Goal: Task Accomplishment & Management: Complete application form

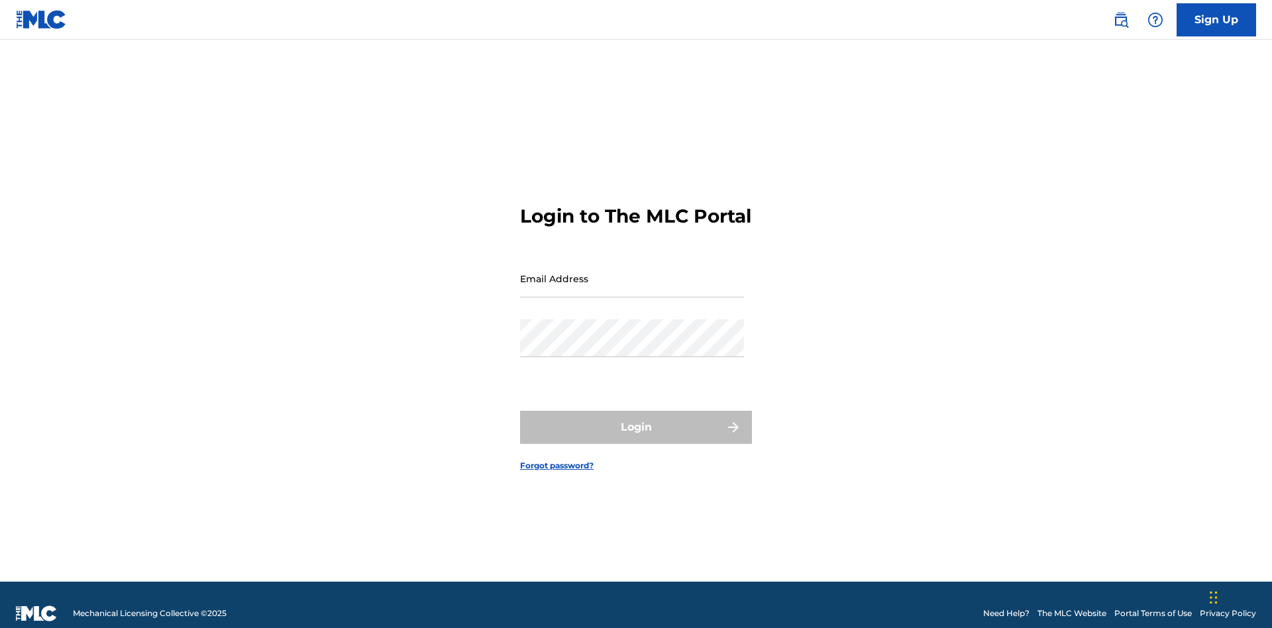
scroll to position [17, 0]
click at [632, 272] on input "Email Address" at bounding box center [632, 279] width 224 height 38
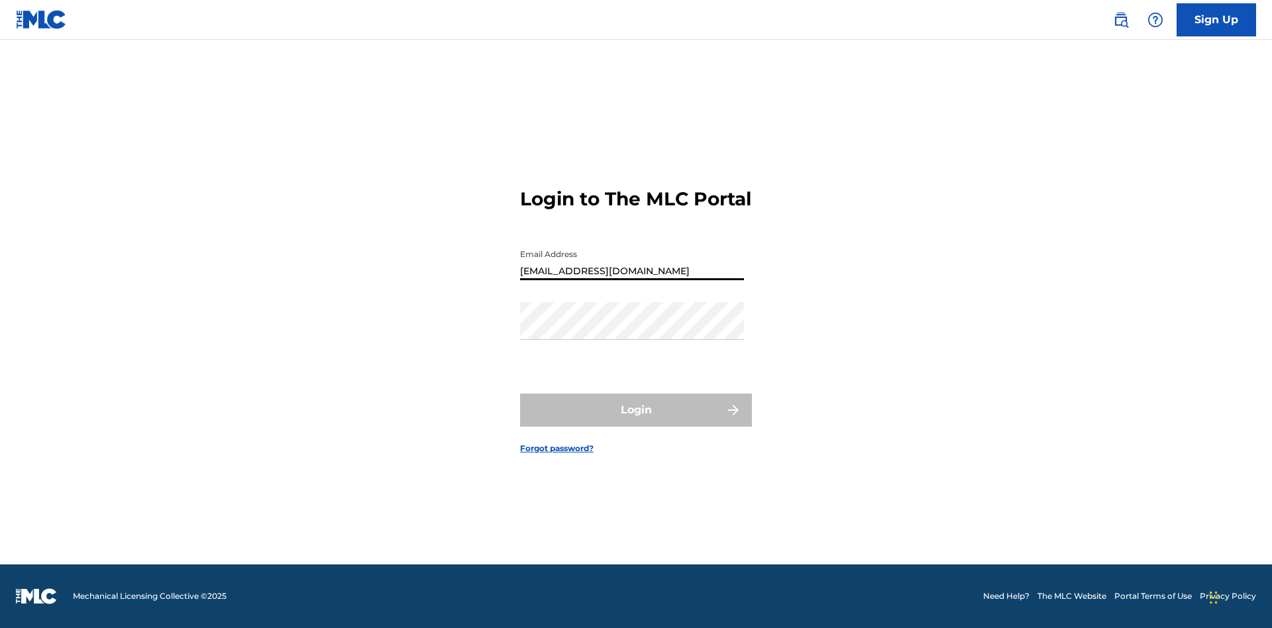
type input "[EMAIL_ADDRESS][DOMAIN_NAME]"
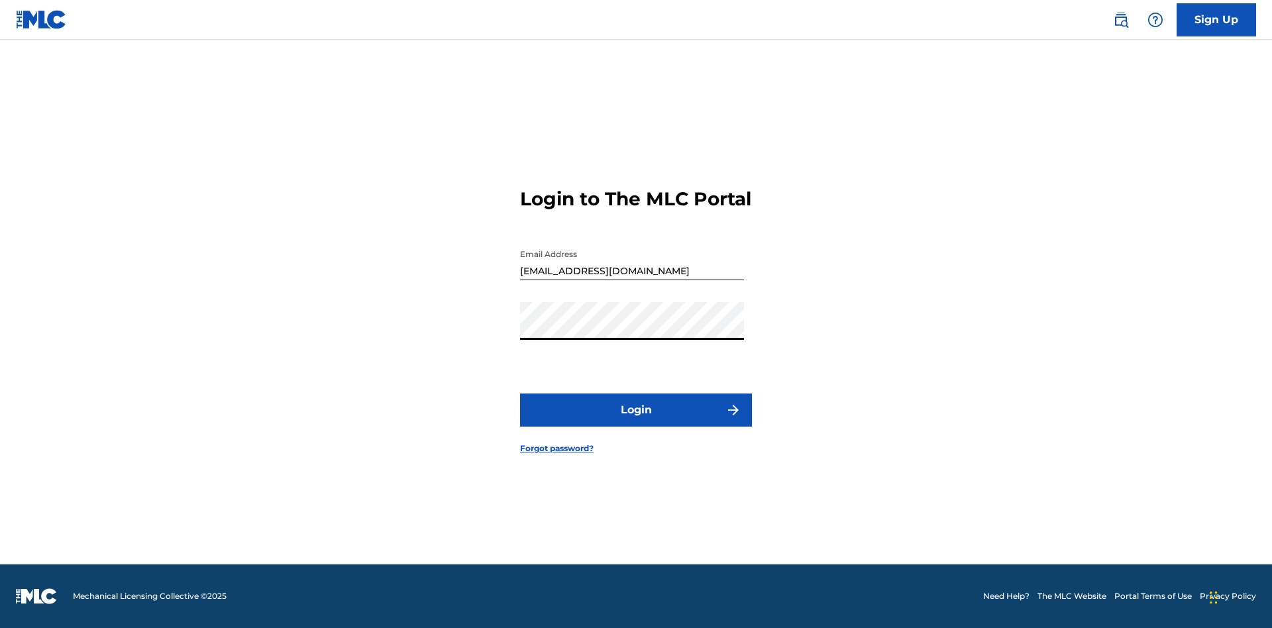
click at [636, 421] on button "Login" at bounding box center [636, 410] width 232 height 33
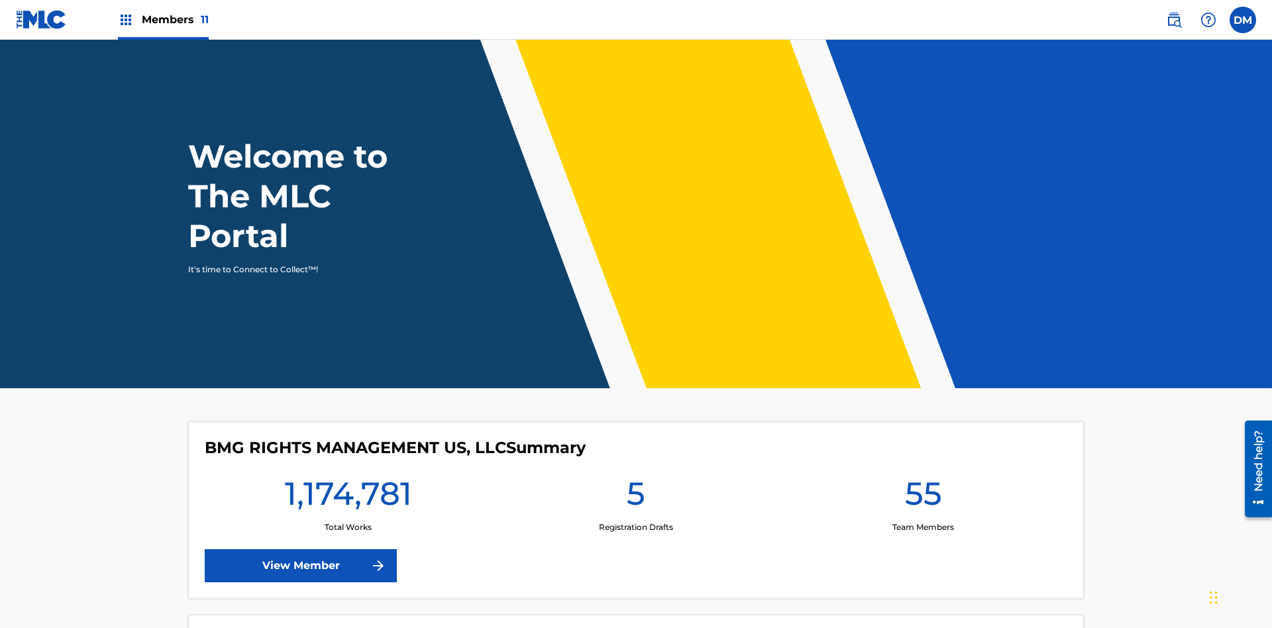
scroll to position [57, 0]
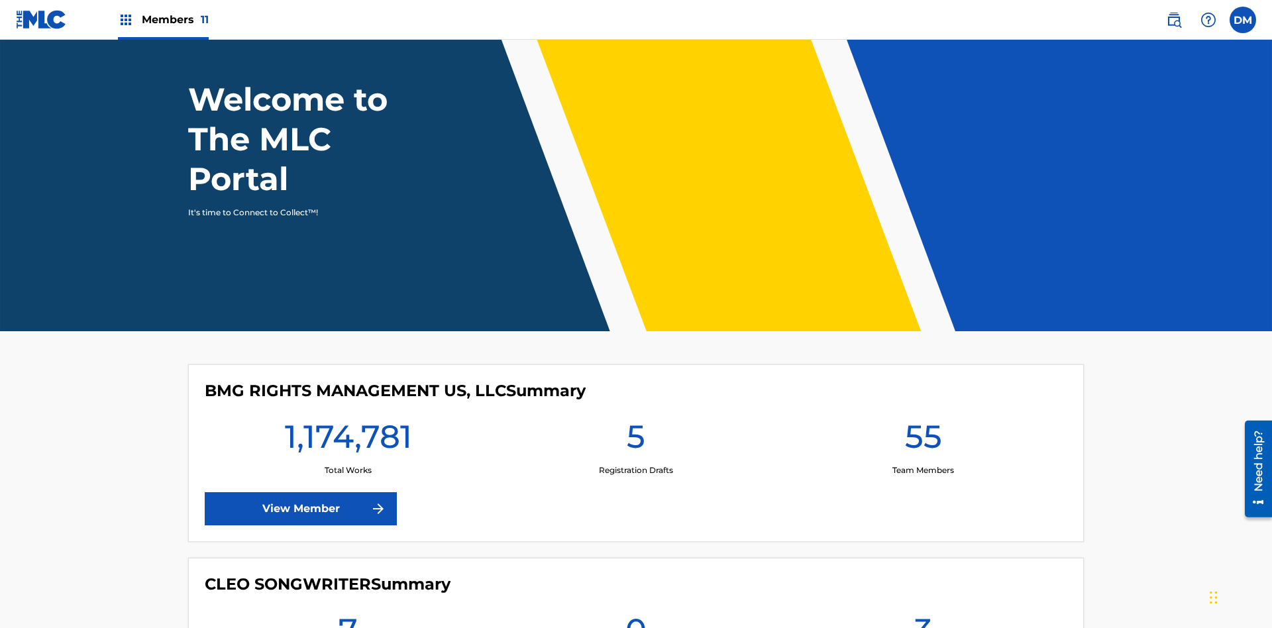
click at [163, 19] on span "Members 11" at bounding box center [175, 19] width 67 height 15
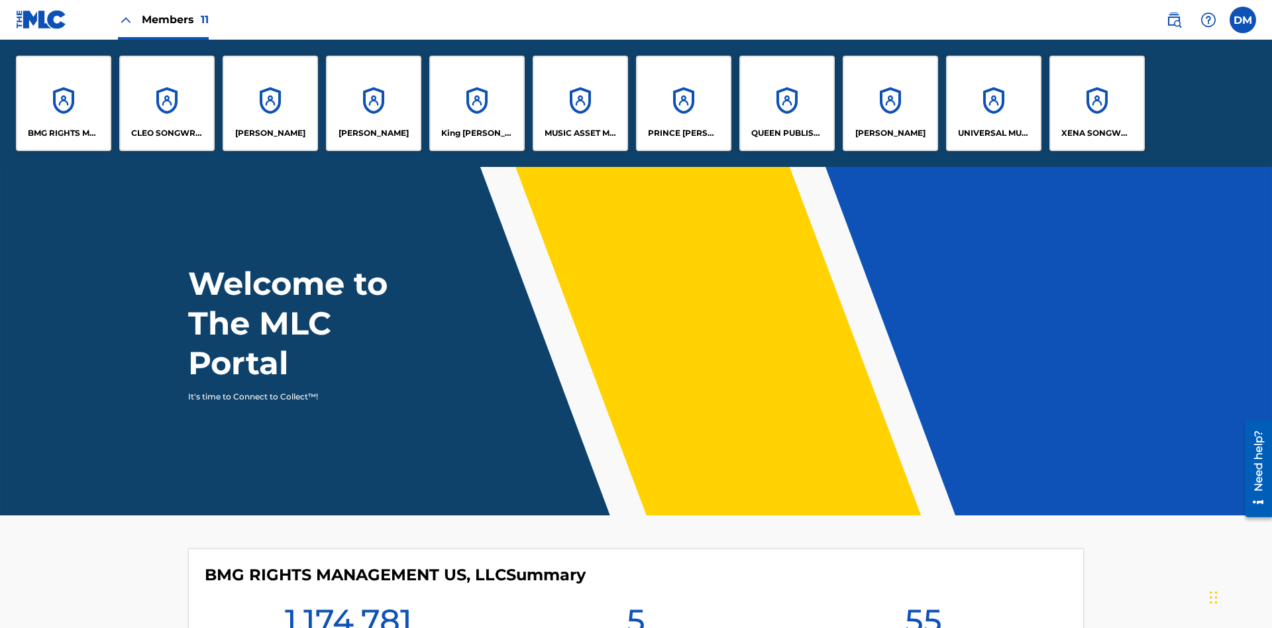
click at [993, 133] on p "UNIVERSAL MUSIC PUB GROUP" at bounding box center [994, 133] width 72 height 12
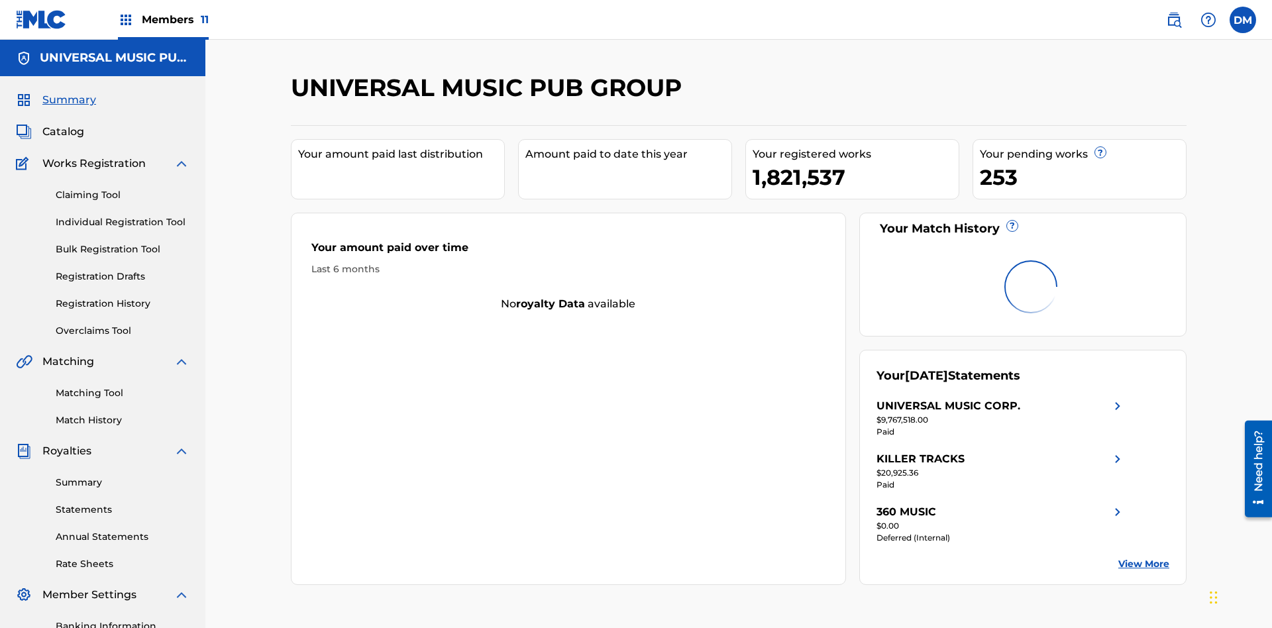
click at [123, 215] on link "Individual Registration Tool" at bounding box center [123, 222] width 134 height 14
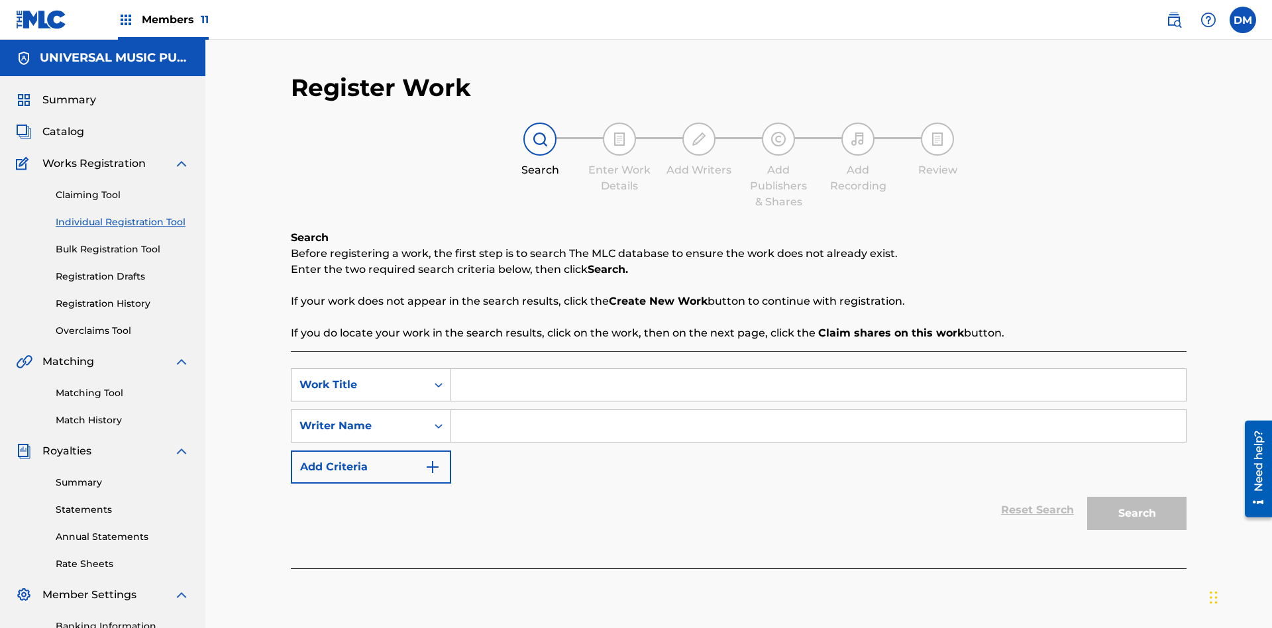
click at [818, 369] on input "Search Form" at bounding box center [818, 385] width 735 height 32
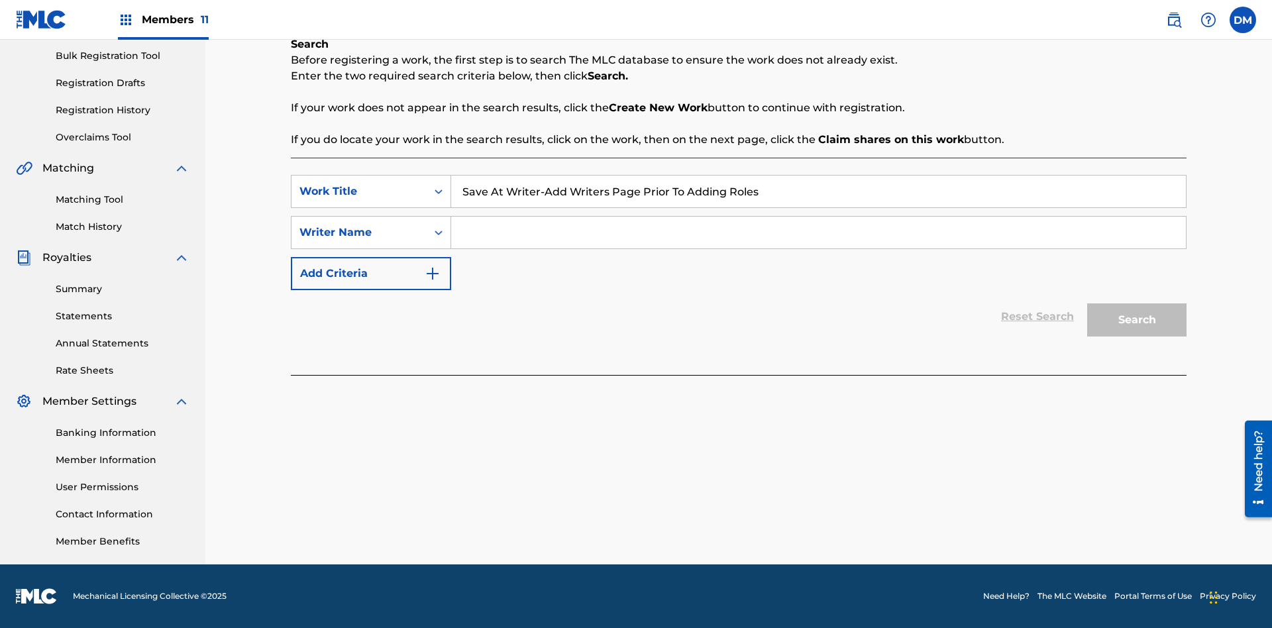
type input "Save At Writer-Add Writers Page Prior To Adding Roles"
click at [818, 233] on input "Search Form" at bounding box center [818, 233] width 735 height 32
type input "QWERTYUIOP"
click at [1137, 320] on button "Search" at bounding box center [1136, 319] width 99 height 33
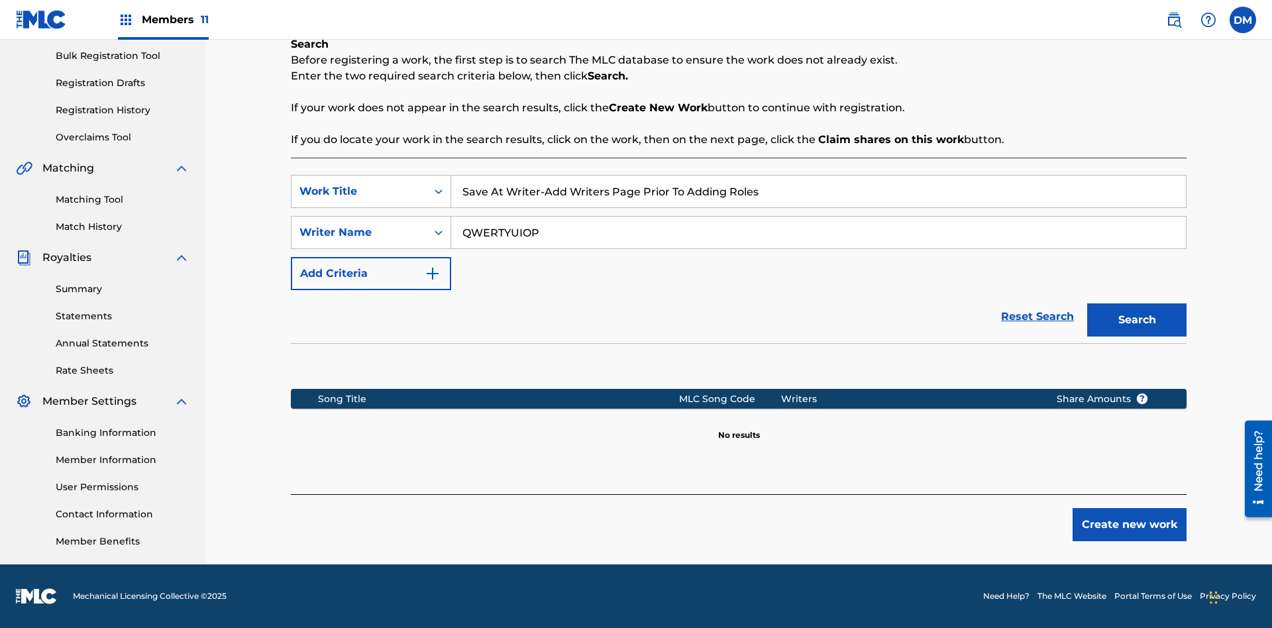
click at [1130, 525] on button "Create new work" at bounding box center [1130, 524] width 114 height 33
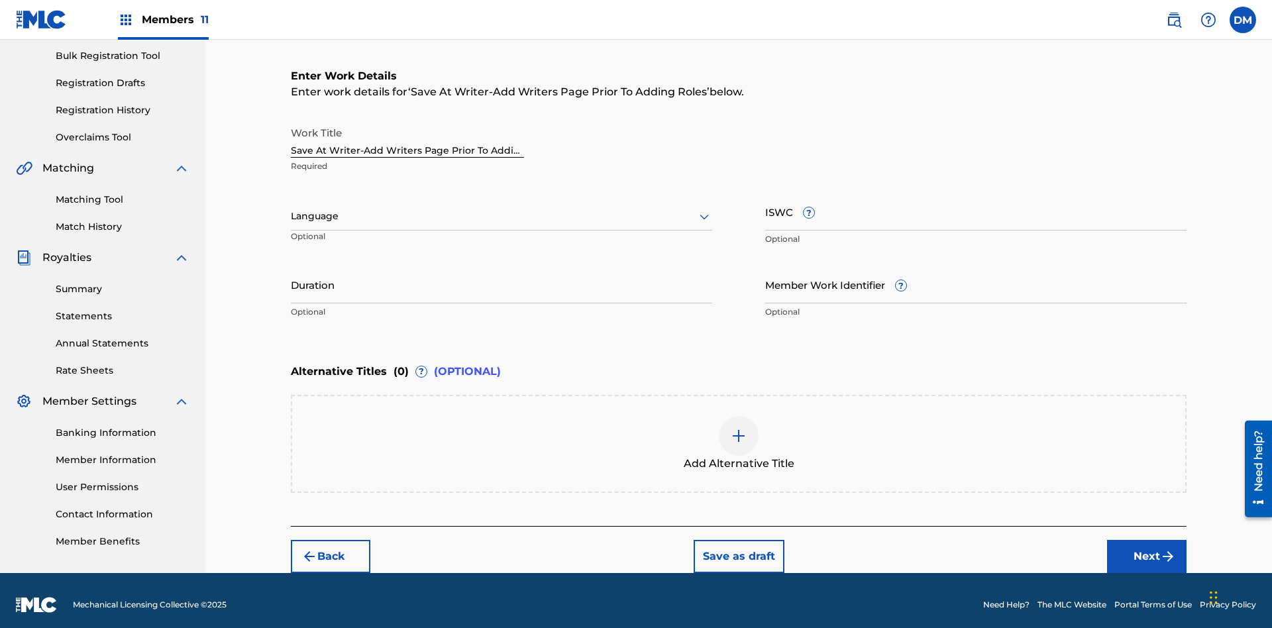
click at [502, 276] on input "Duration" at bounding box center [501, 285] width 421 height 38
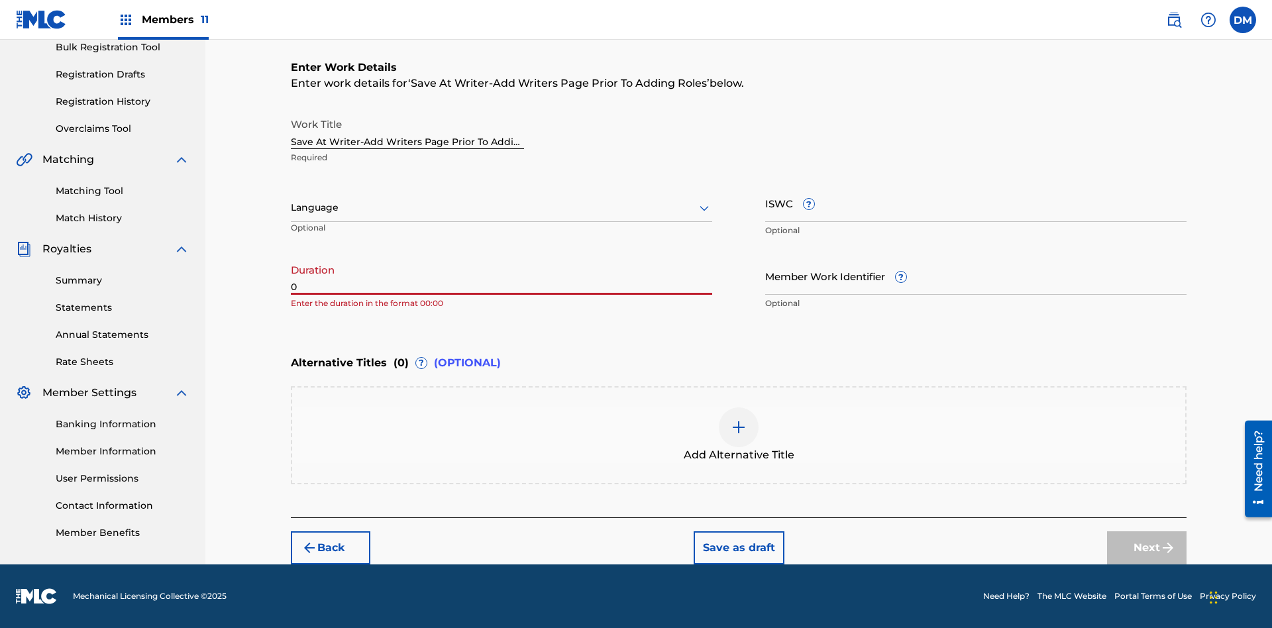
click at [502, 276] on input "0" at bounding box center [501, 276] width 421 height 38
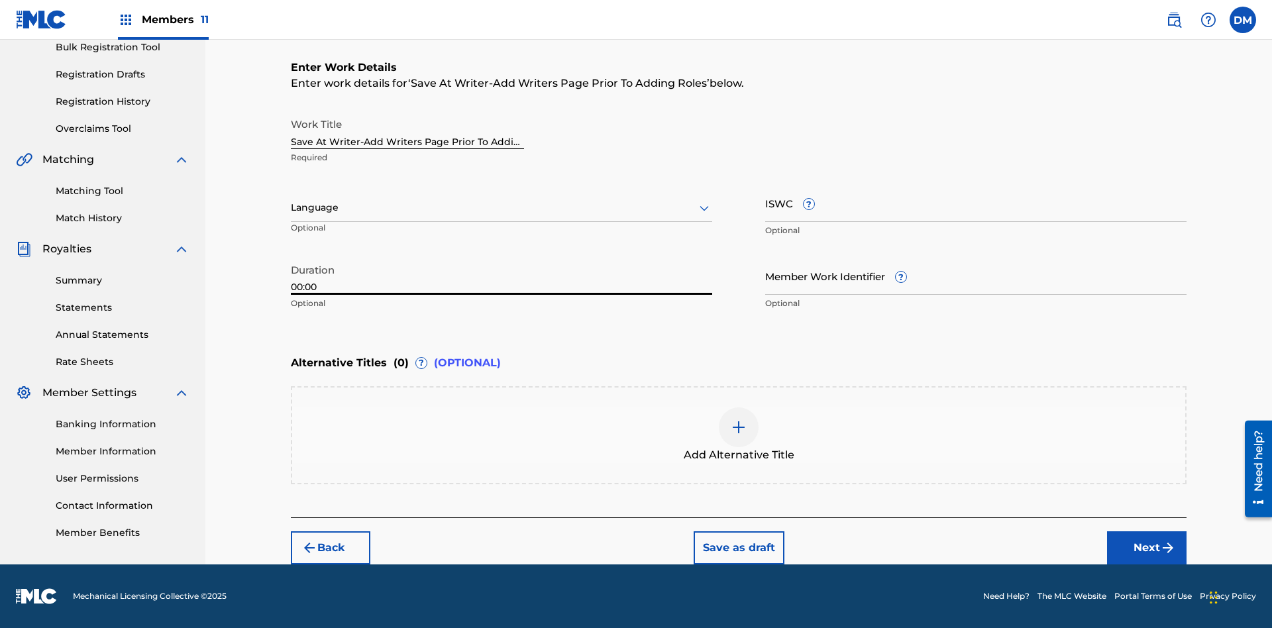
type input "00:00"
click at [704, 208] on icon at bounding box center [704, 208] width 16 height 16
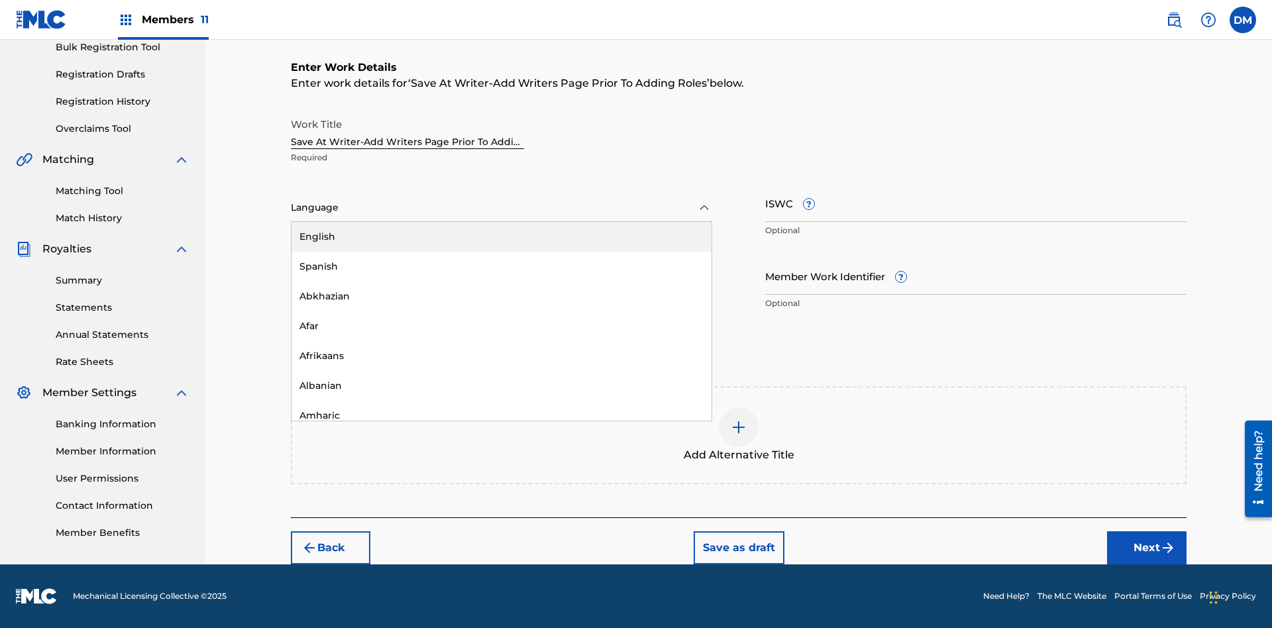
click at [502, 326] on div "Afar" at bounding box center [502, 326] width 420 height 30
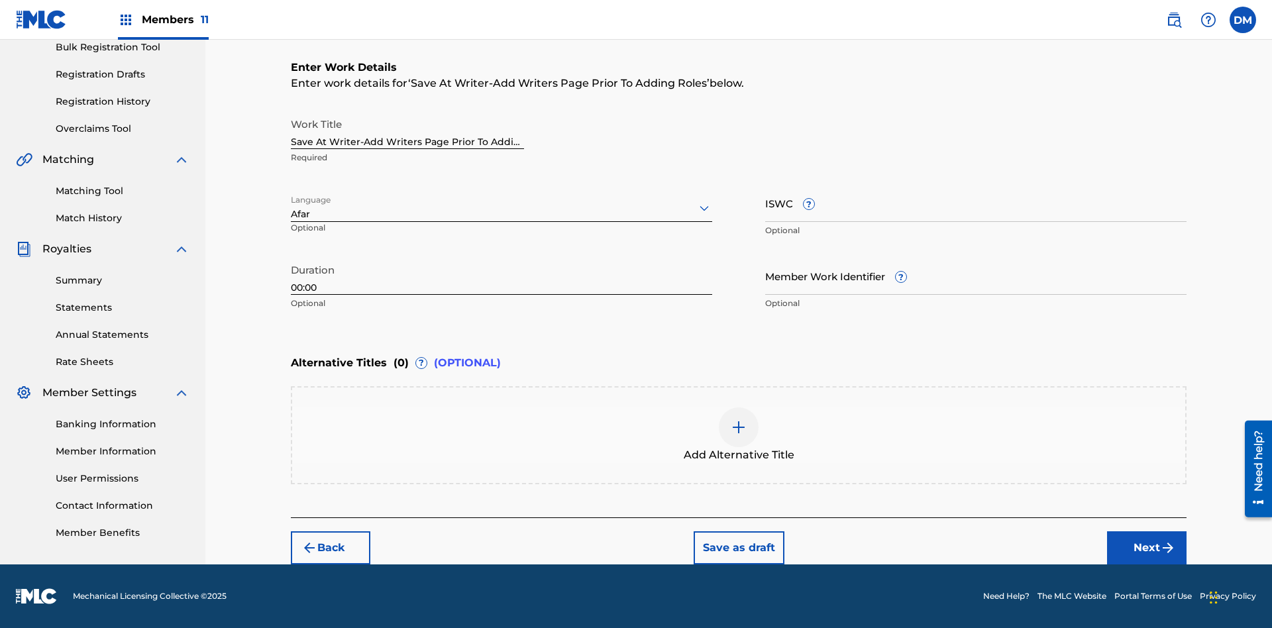
click at [976, 276] on input "Member Work Identifier ?" at bounding box center [975, 276] width 421 height 38
type input "[PHONE_NUMBER]"
click at [976, 203] on input "ISWC ?" at bounding box center [975, 203] width 421 height 38
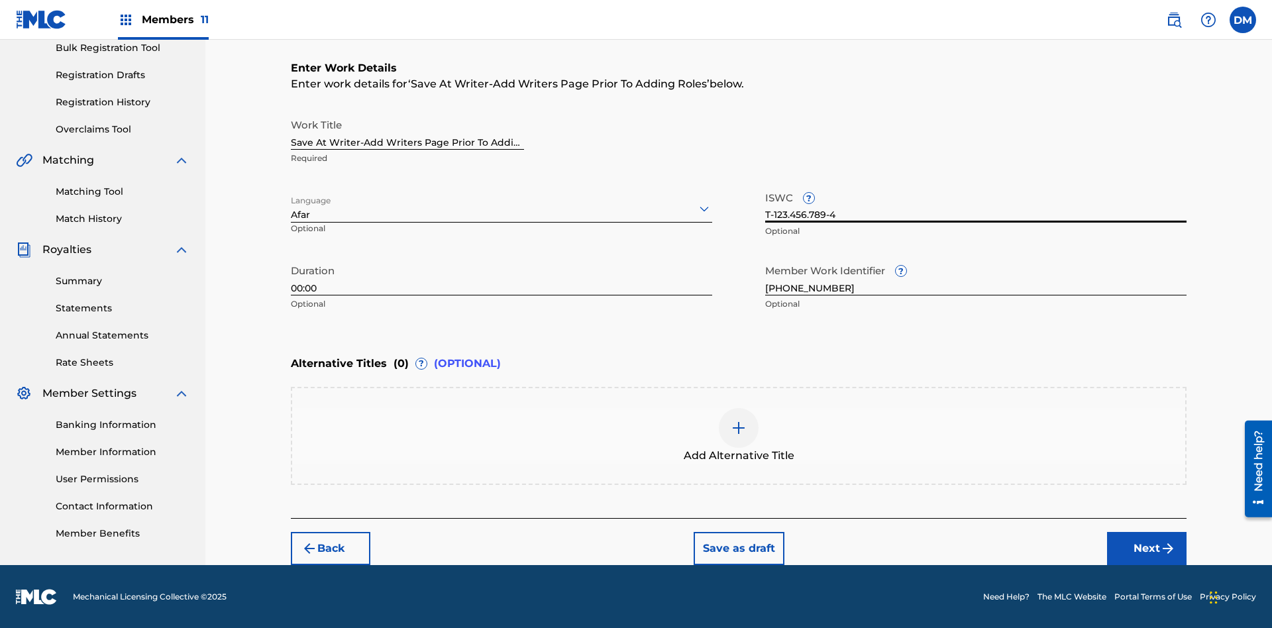
type input "T-123.456.789-4"
click at [739, 436] on div at bounding box center [739, 428] width 40 height 40
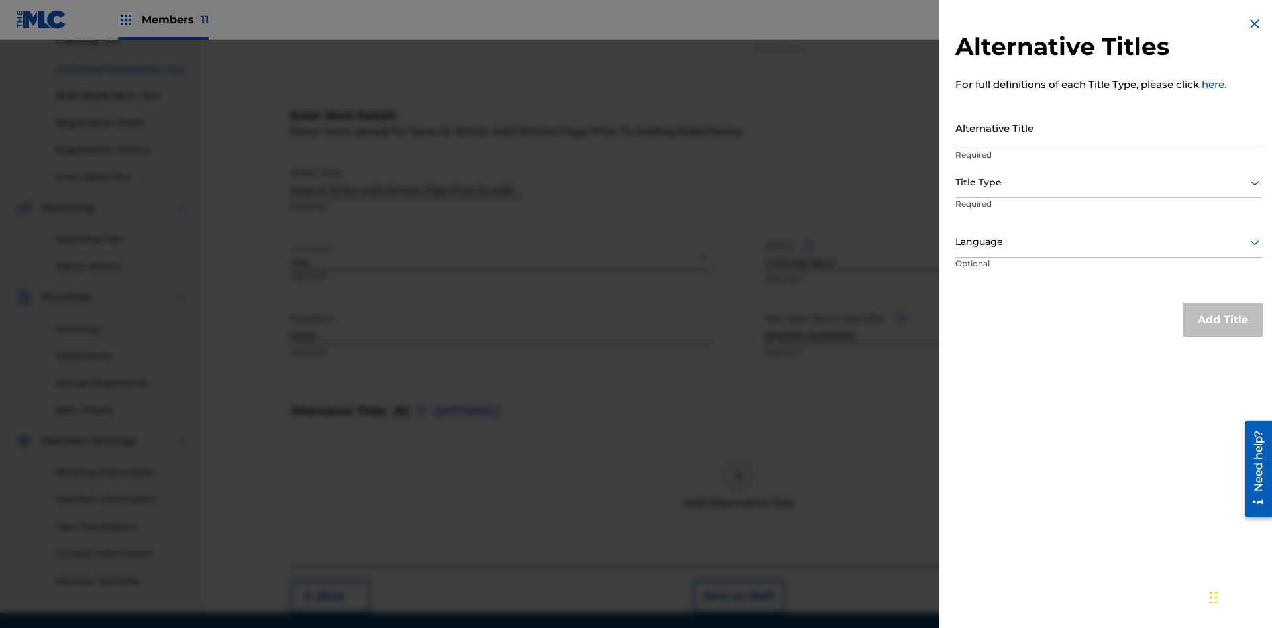
click at [1109, 127] on input "Alternative Title" at bounding box center [1108, 128] width 307 height 38
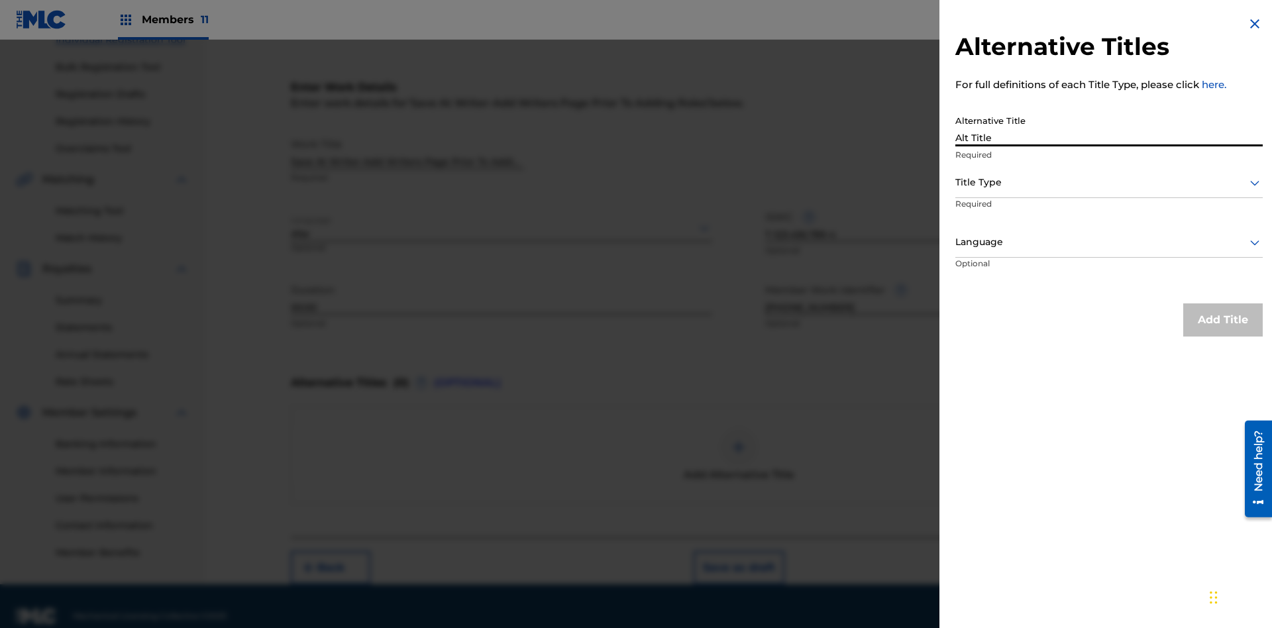
type input "Alt Title"
click at [1109, 182] on div at bounding box center [1108, 182] width 307 height 17
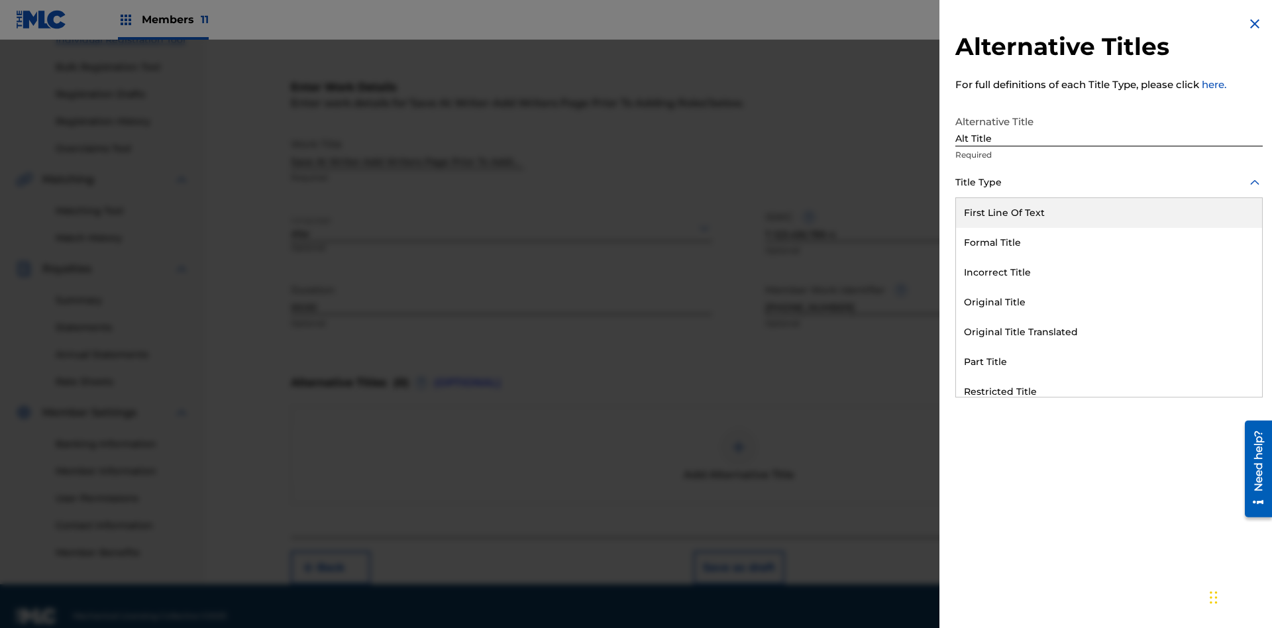
scroll to position [202, 0]
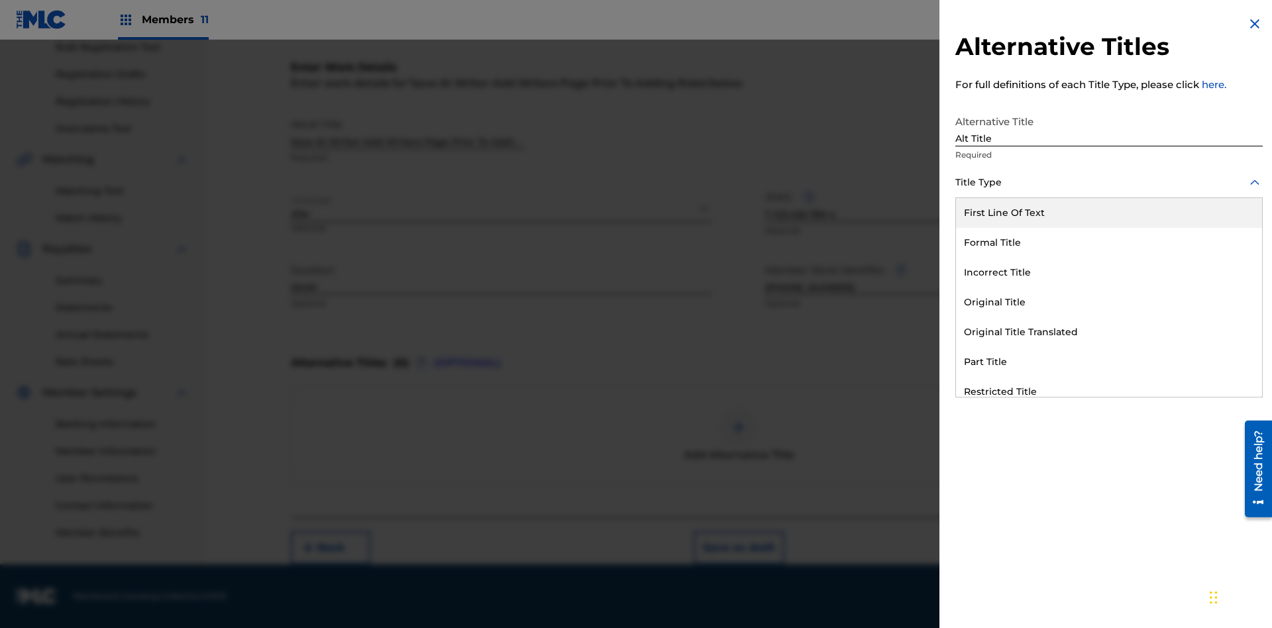
click at [1109, 302] on div "Original Title" at bounding box center [1109, 303] width 306 height 30
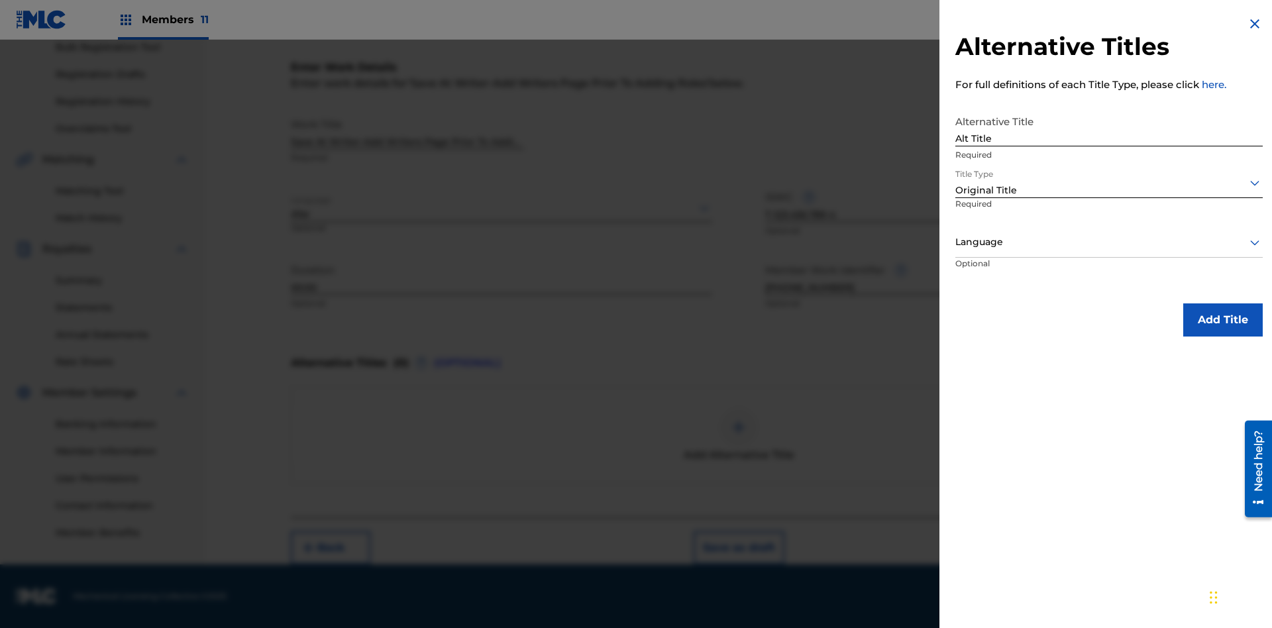
click at [1109, 242] on div at bounding box center [1108, 242] width 307 height 17
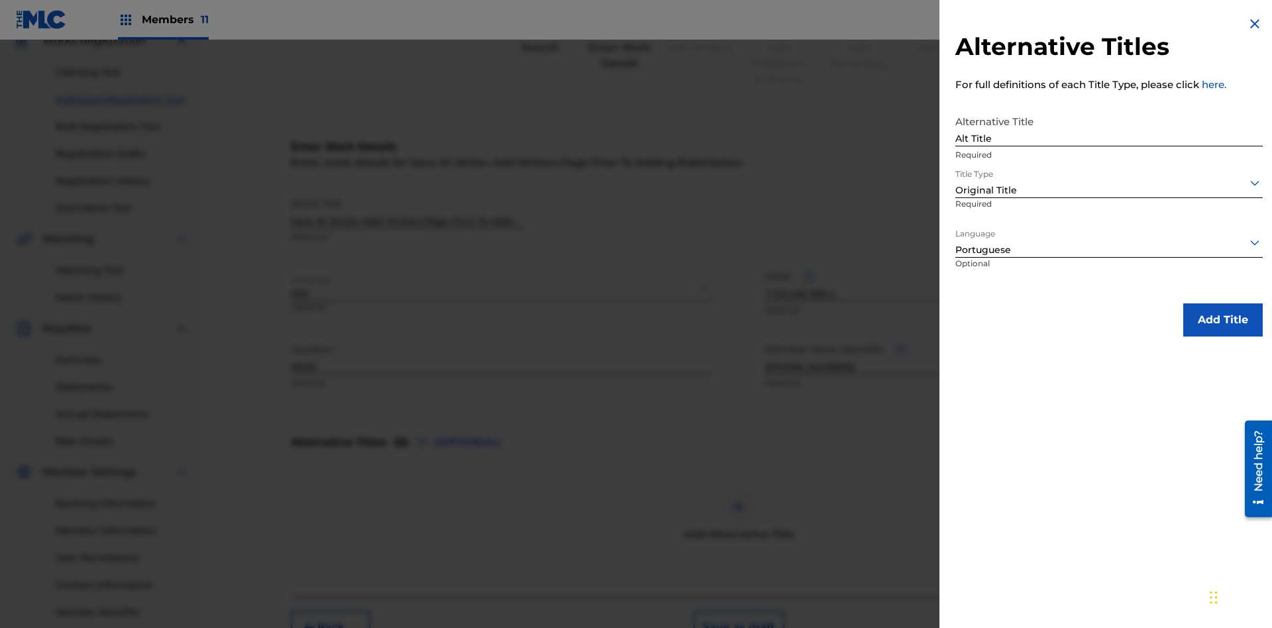
click at [1223, 319] on button "Add Title" at bounding box center [1223, 319] width 80 height 33
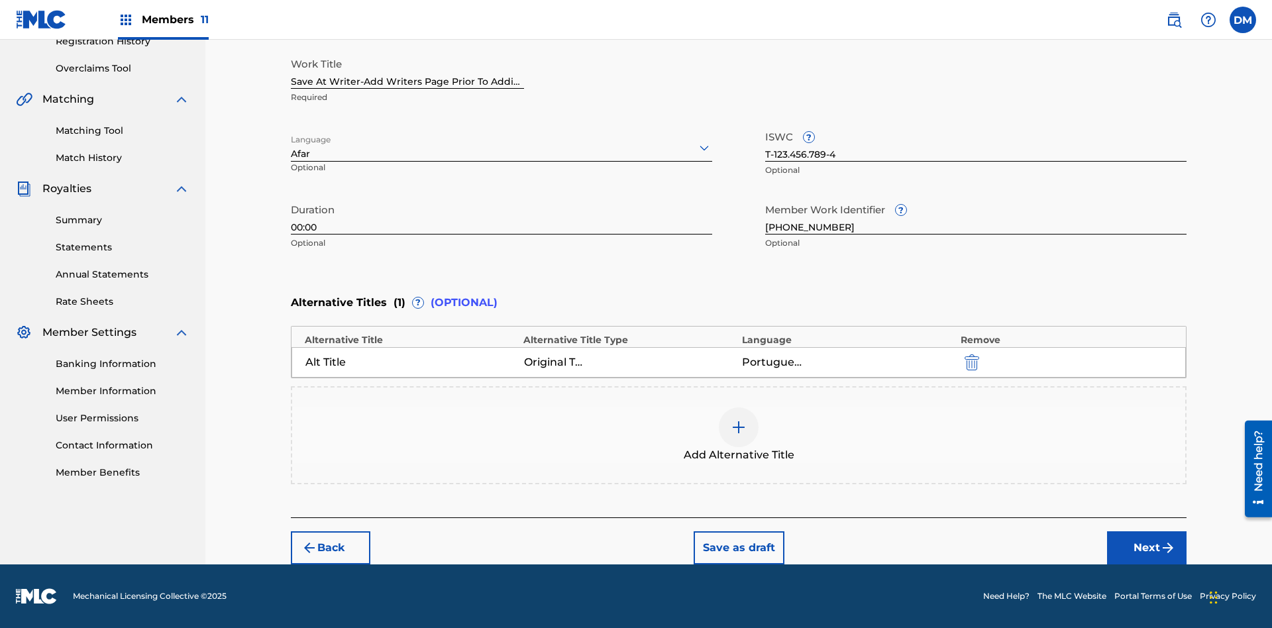
click at [1147, 548] on button "Next" at bounding box center [1147, 547] width 80 height 33
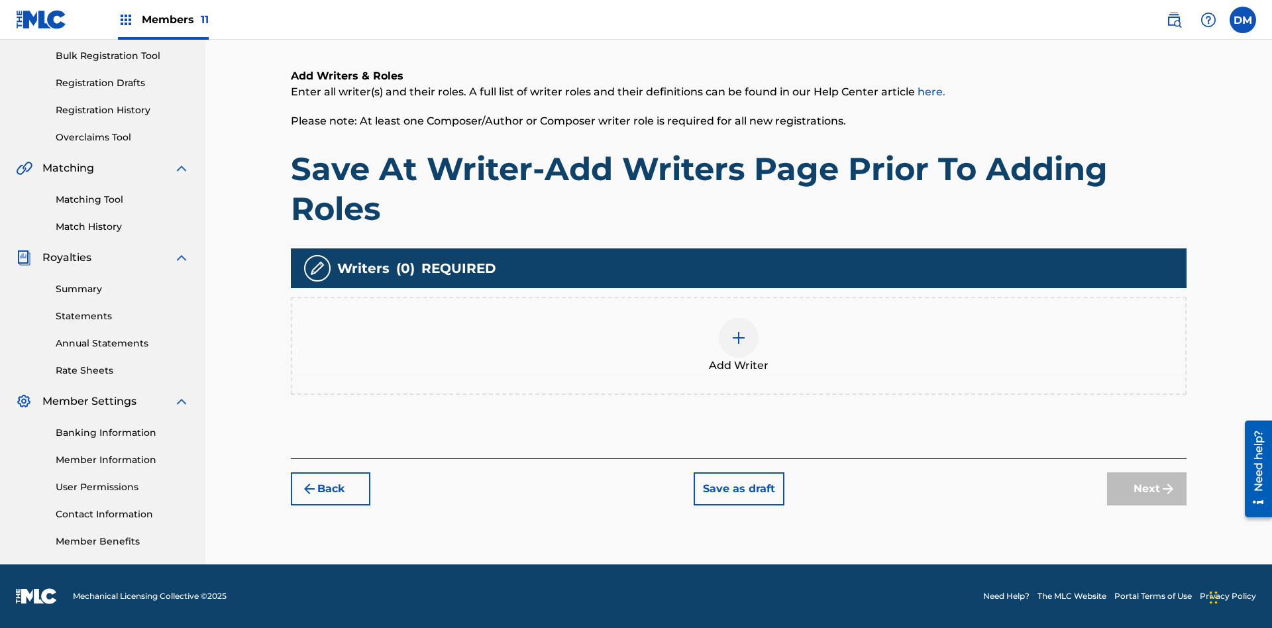
click at [739, 345] on img at bounding box center [739, 338] width 16 height 16
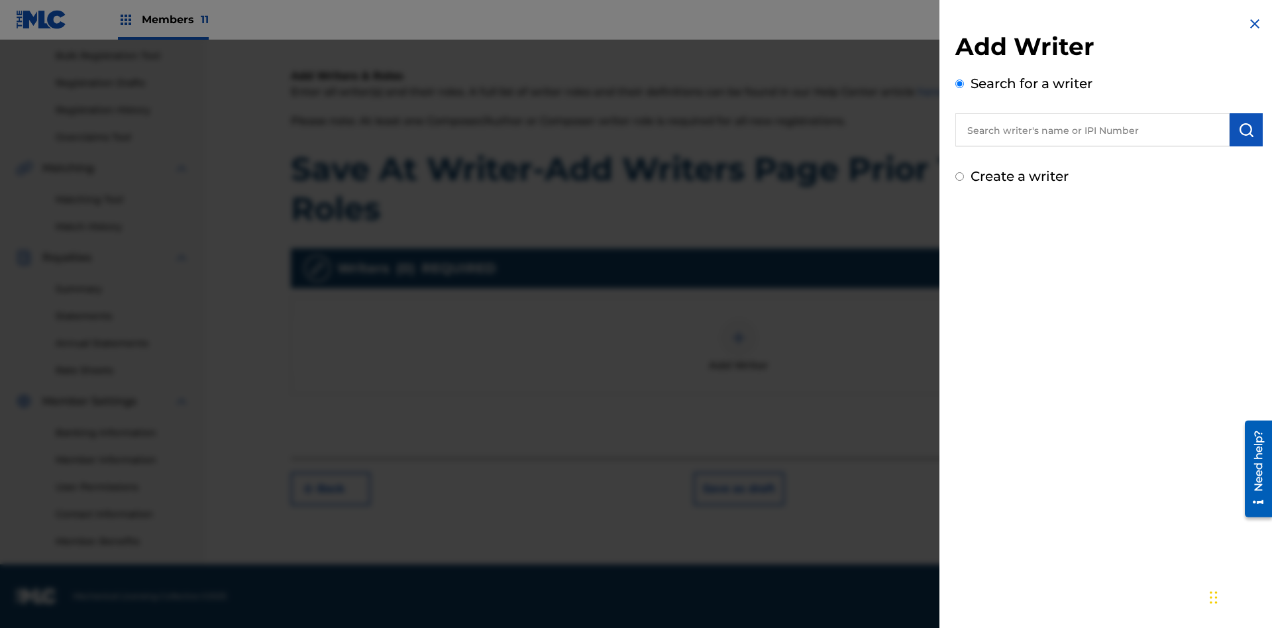
click at [1093, 130] on input "text" at bounding box center [1092, 129] width 274 height 33
type input "[PERSON_NAME]"
click at [1246, 130] on img "submit" at bounding box center [1246, 130] width 16 height 16
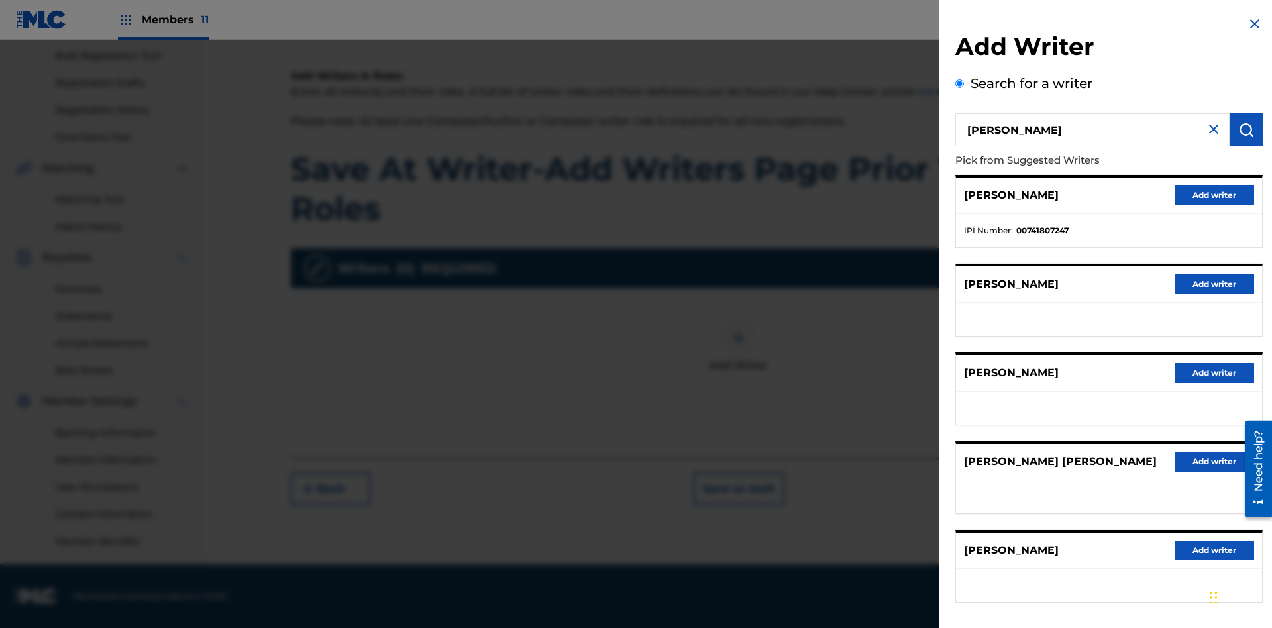
click at [1214, 195] on button "Add writer" at bounding box center [1215, 196] width 80 height 20
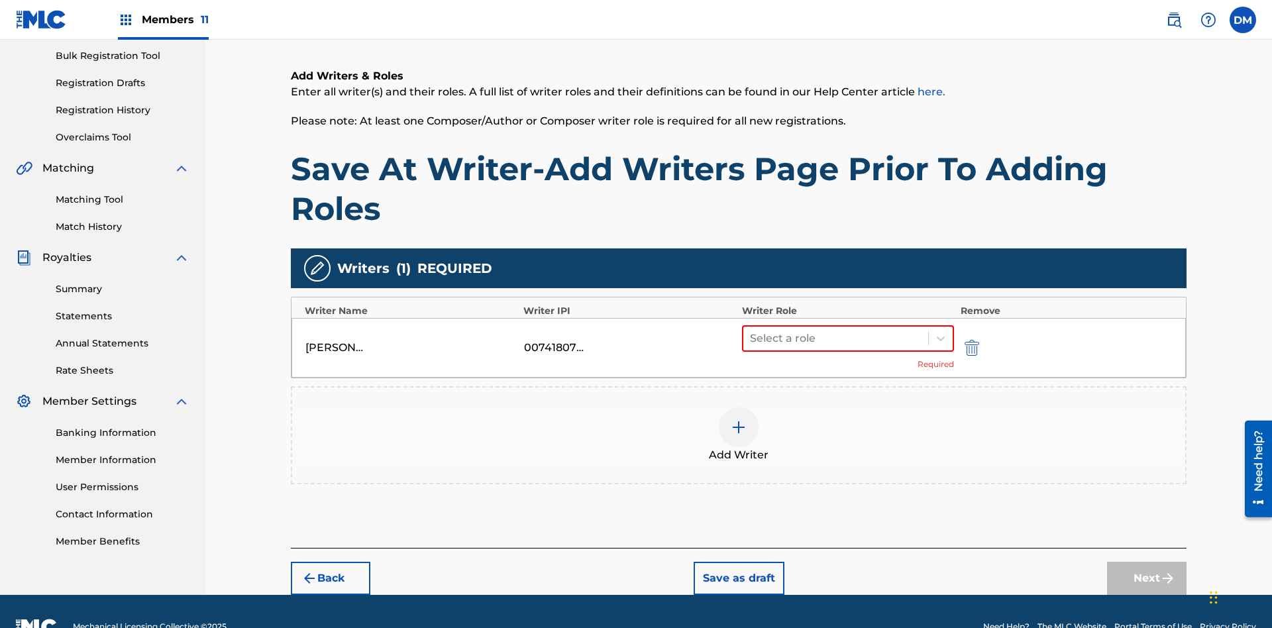
scroll to position [224, 0]
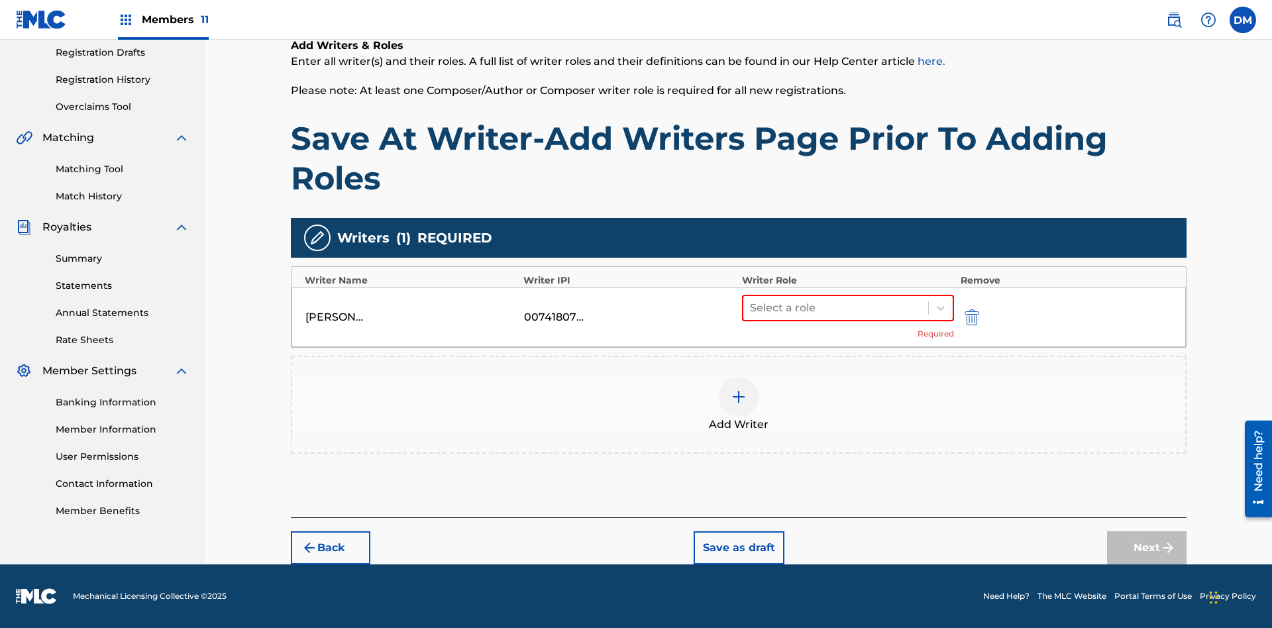
click at [738, 548] on button "Save as draft" at bounding box center [739, 547] width 91 height 33
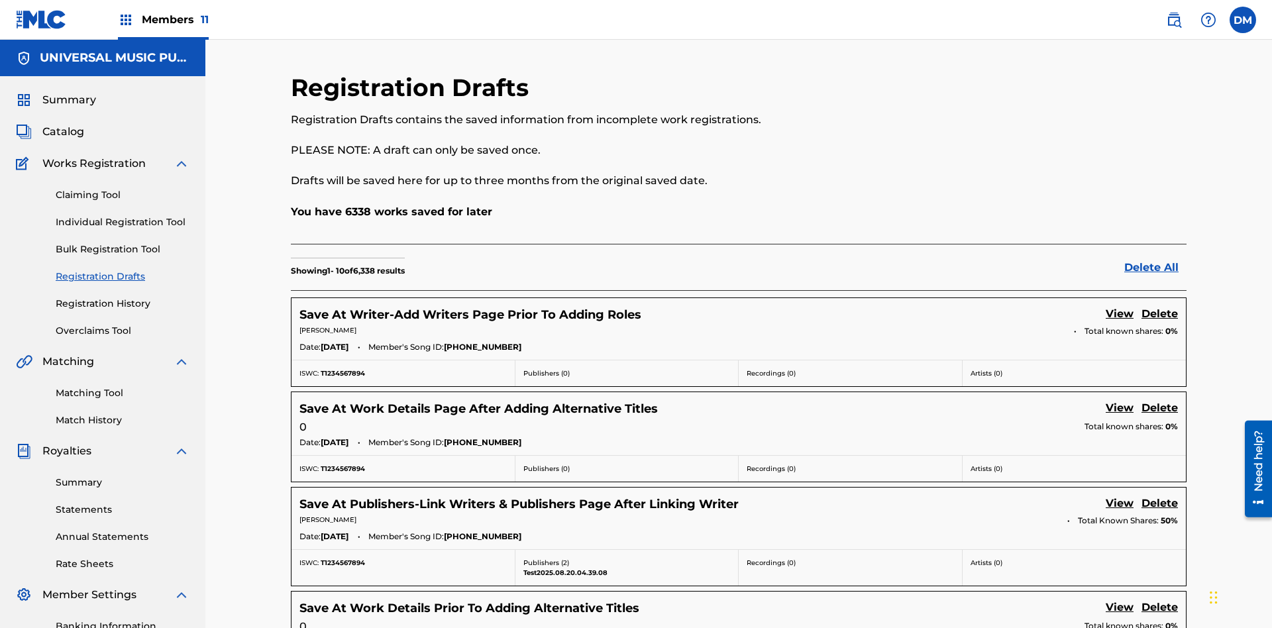
click at [1120, 306] on link "View" at bounding box center [1120, 315] width 28 height 18
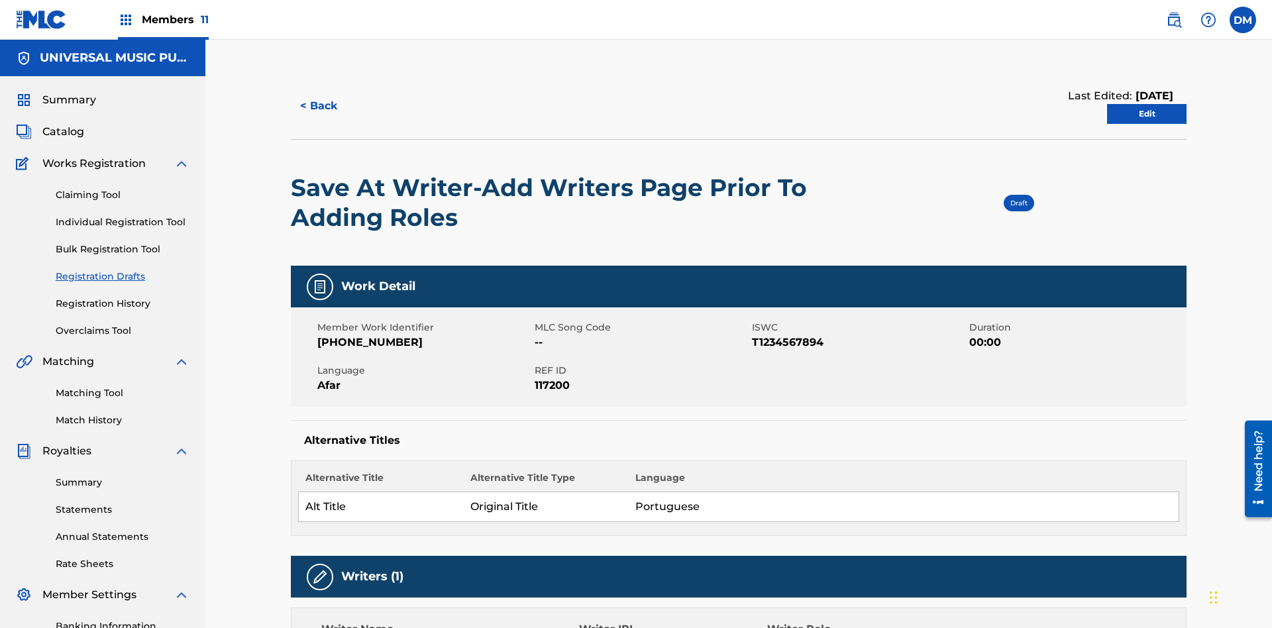
click at [1147, 104] on link "Edit" at bounding box center [1147, 114] width 80 height 20
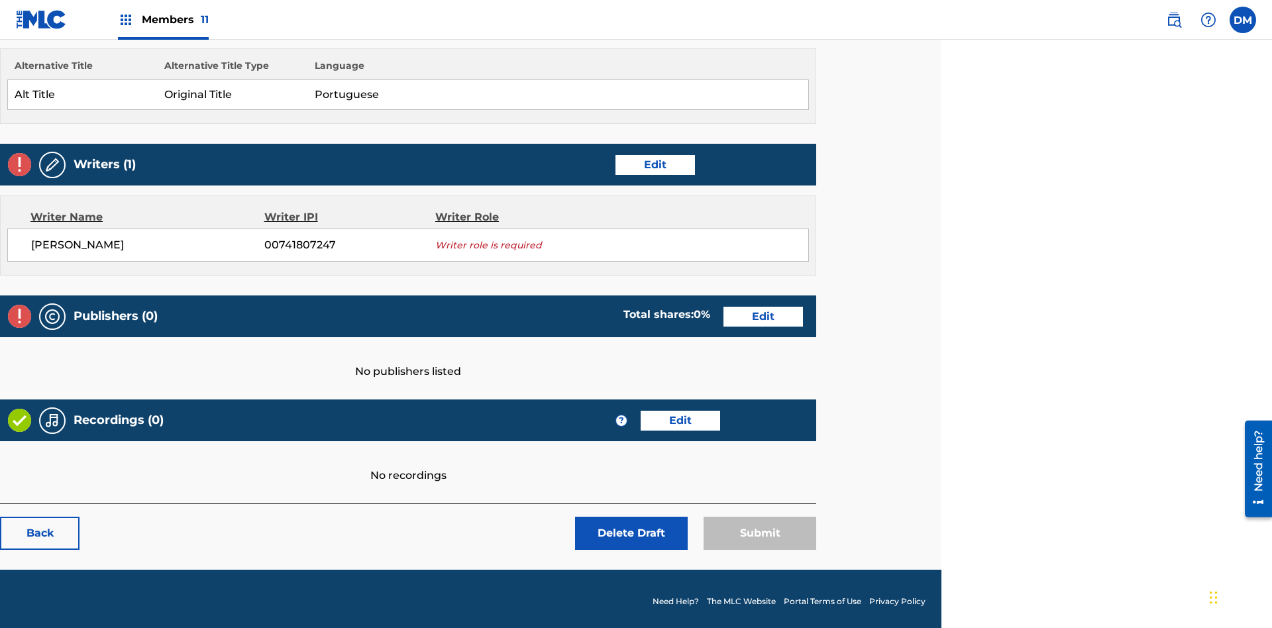
scroll to position [370, 331]
